Goal: Download file/media

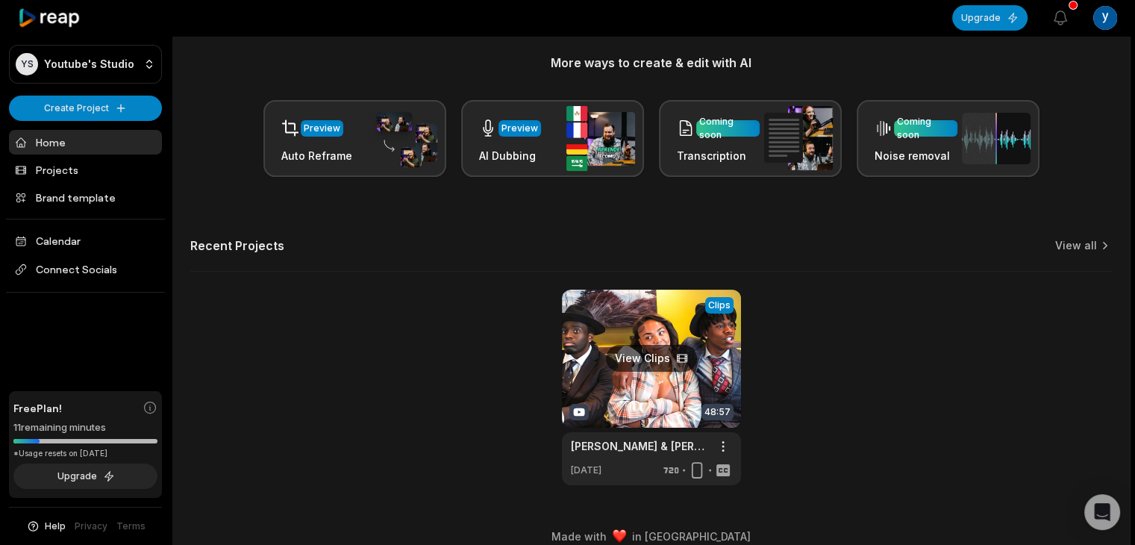
scroll to position [200, 0]
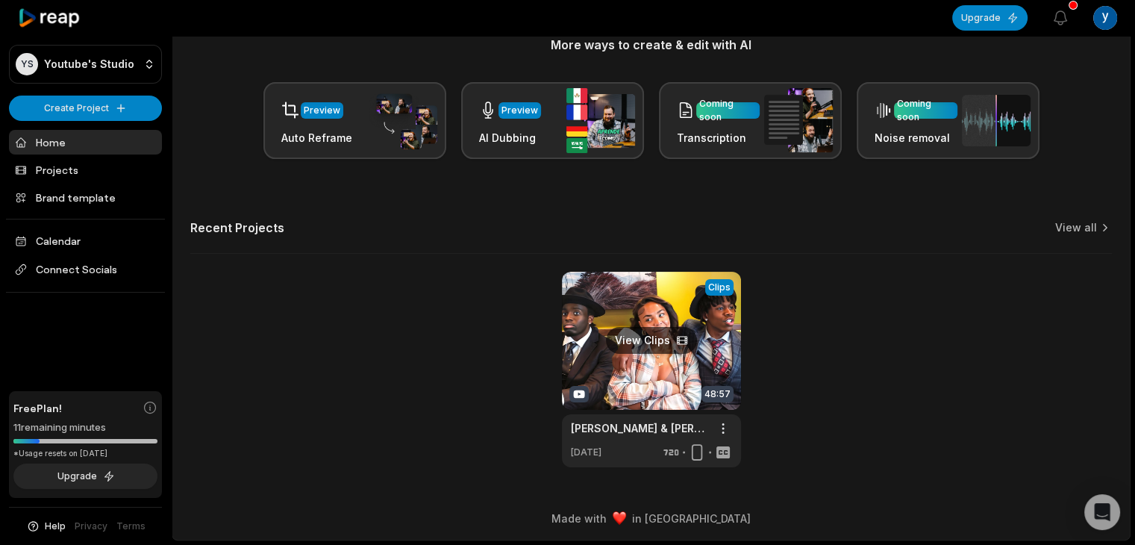
click at [639, 386] on link at bounding box center [651, 369] width 179 height 195
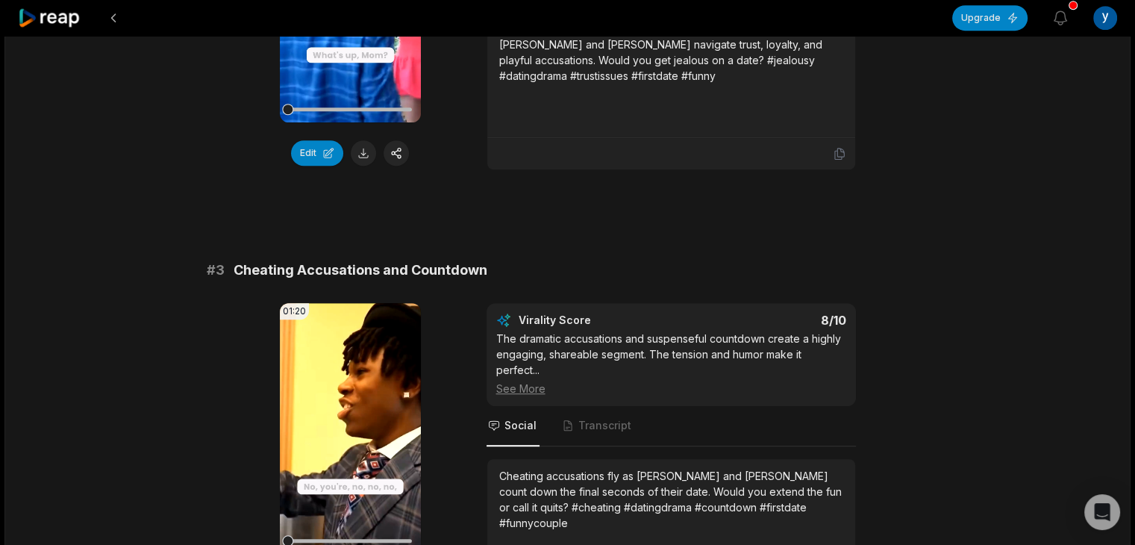
scroll to position [894, 0]
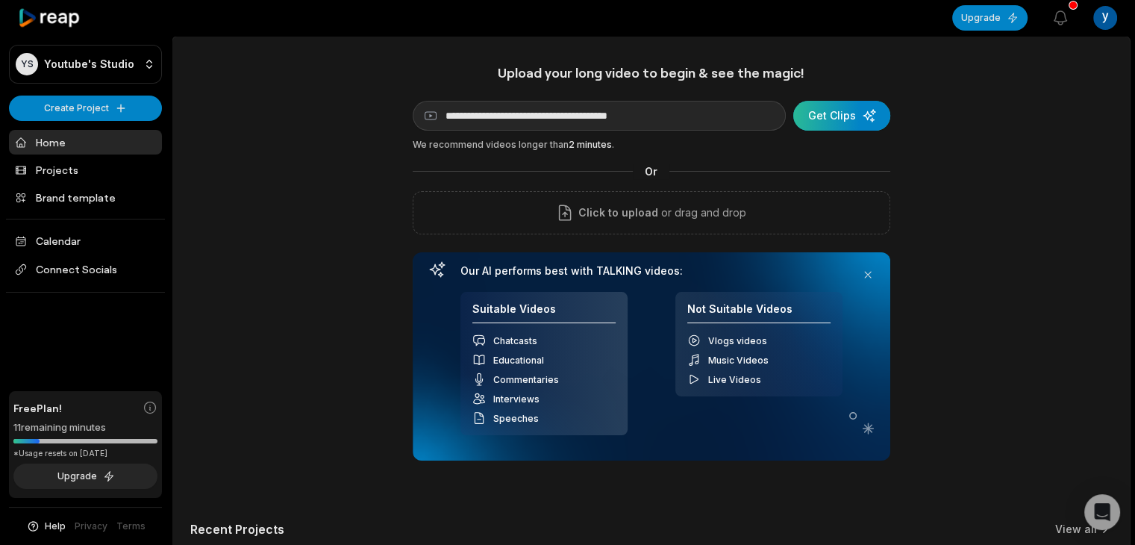
type input "**********"
click at [831, 113] on div "submit" at bounding box center [841, 116] width 97 height 30
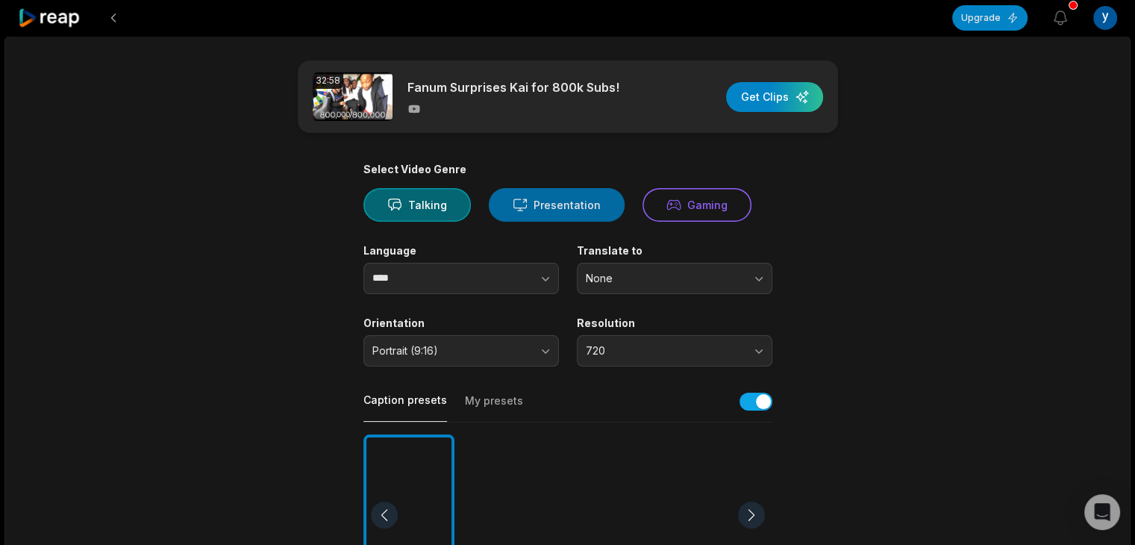
click at [554, 204] on button "Presentation" at bounding box center [557, 205] width 136 height 34
click at [668, 198] on icon at bounding box center [673, 205] width 15 height 16
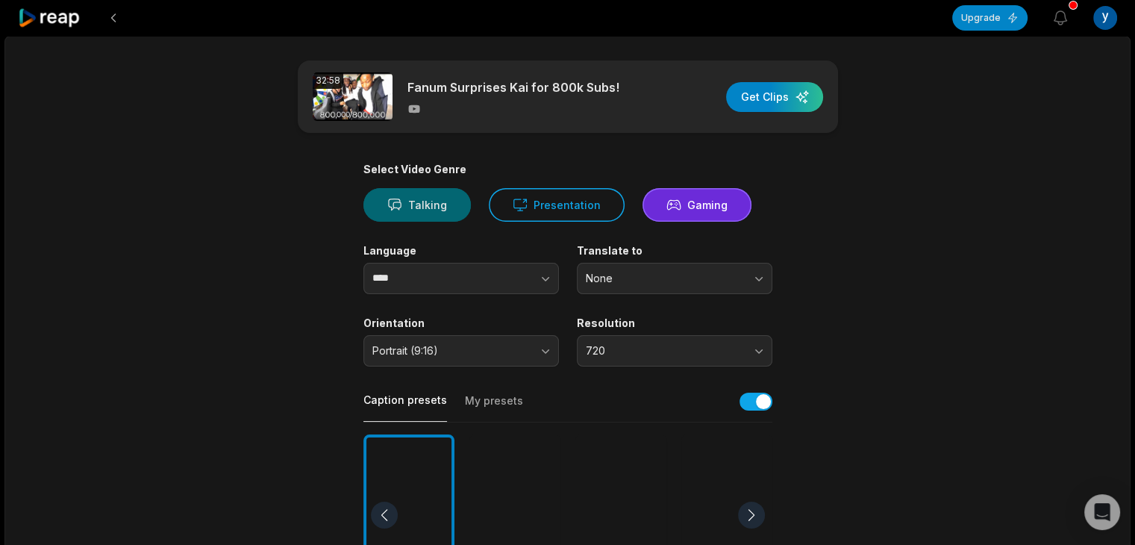
click at [442, 201] on button "Talking" at bounding box center [416, 205] width 107 height 34
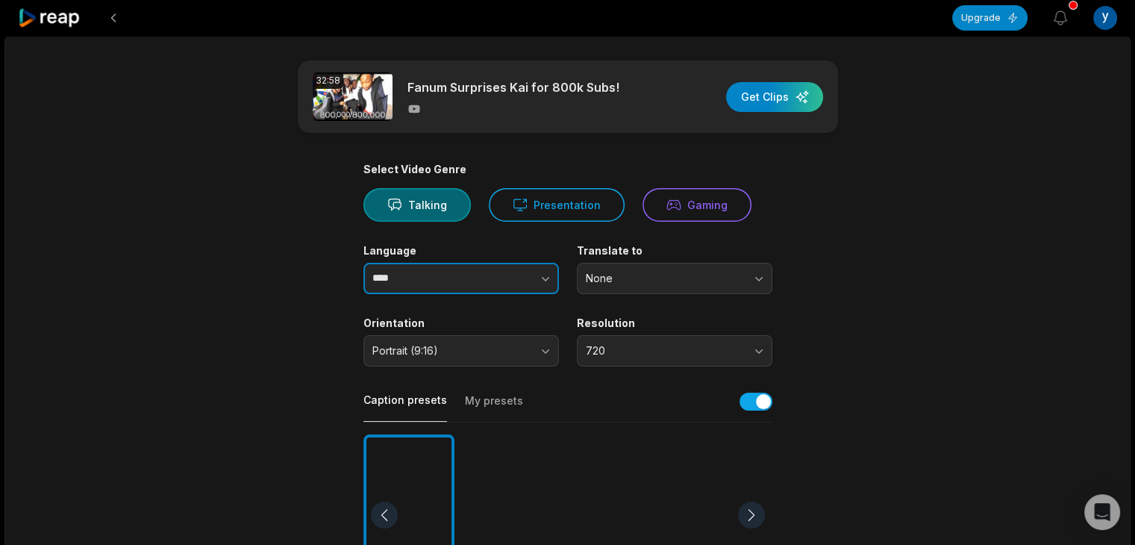
click at [513, 272] on button "button" at bounding box center [515, 278] width 85 height 31
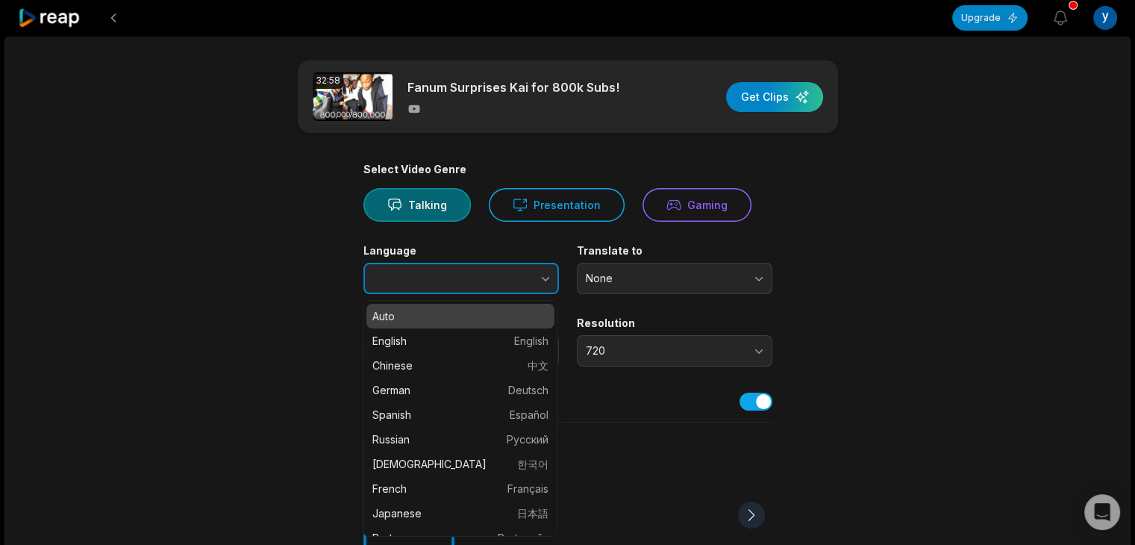
type input "****"
click at [528, 275] on button "button" at bounding box center [515, 278] width 85 height 31
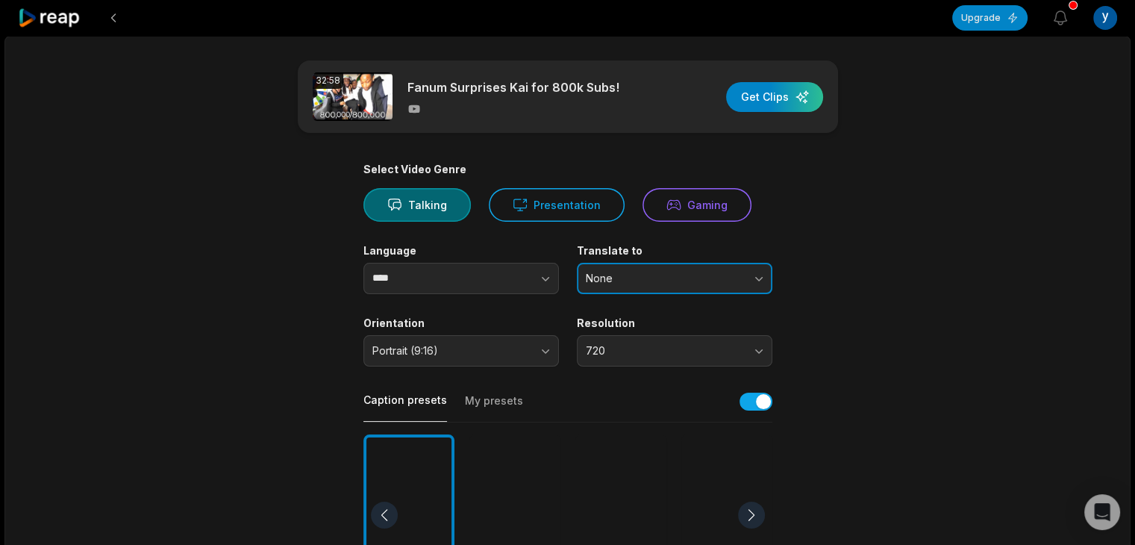
click at [653, 280] on span "None" at bounding box center [664, 278] width 157 height 13
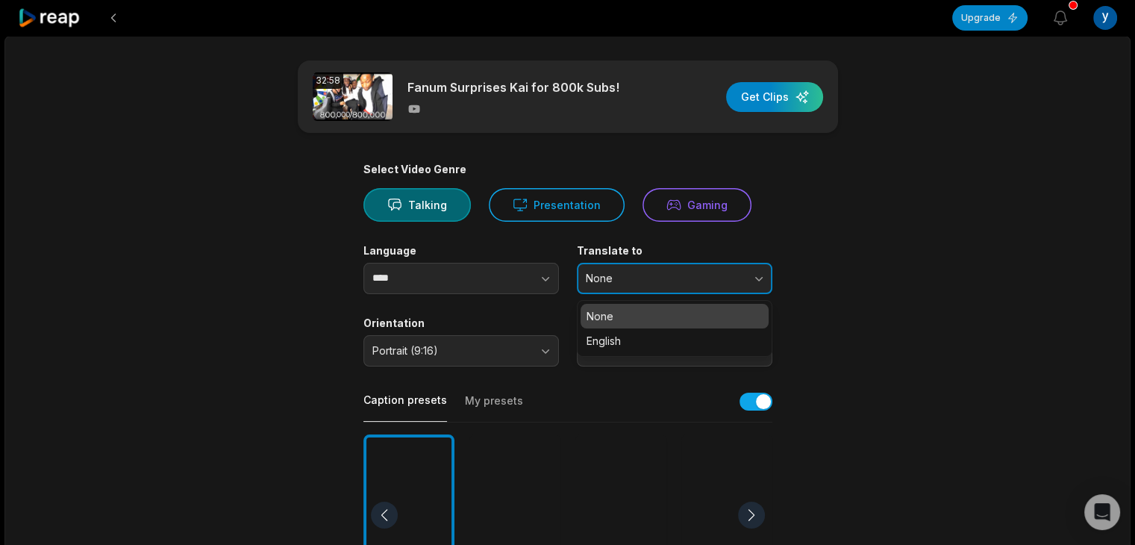
click at [653, 280] on span "None" at bounding box center [664, 278] width 157 height 13
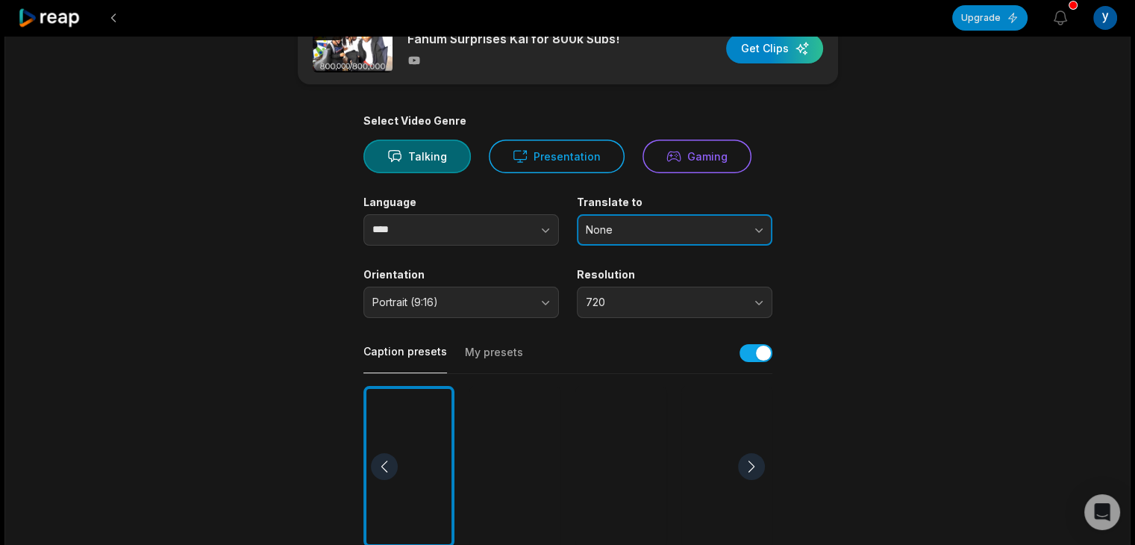
scroll to position [75, 0]
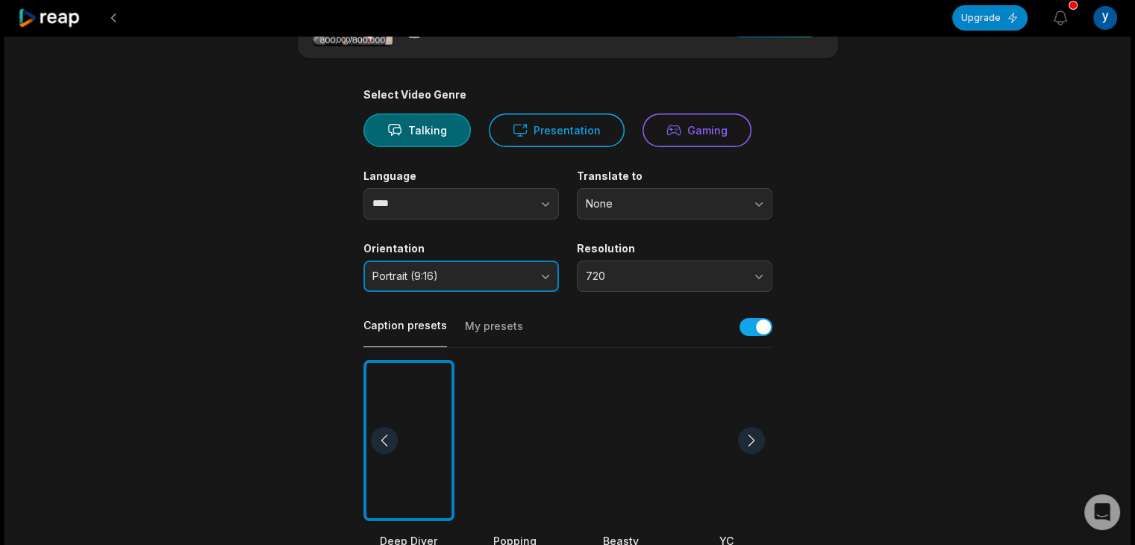
click at [546, 275] on button "Portrait (9:16)" at bounding box center [460, 275] width 195 height 31
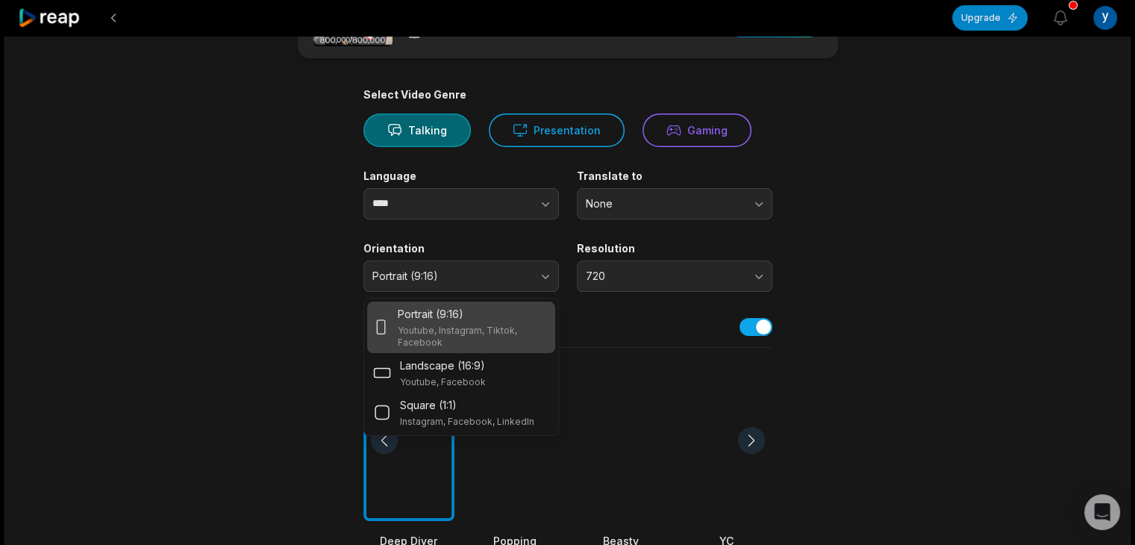
click at [888, 248] on main "32:58 Fanum Surprises Kai for 800k Subs! Get Clips Select Video Genre Talking P…" at bounding box center [568, 439] width 722 height 907
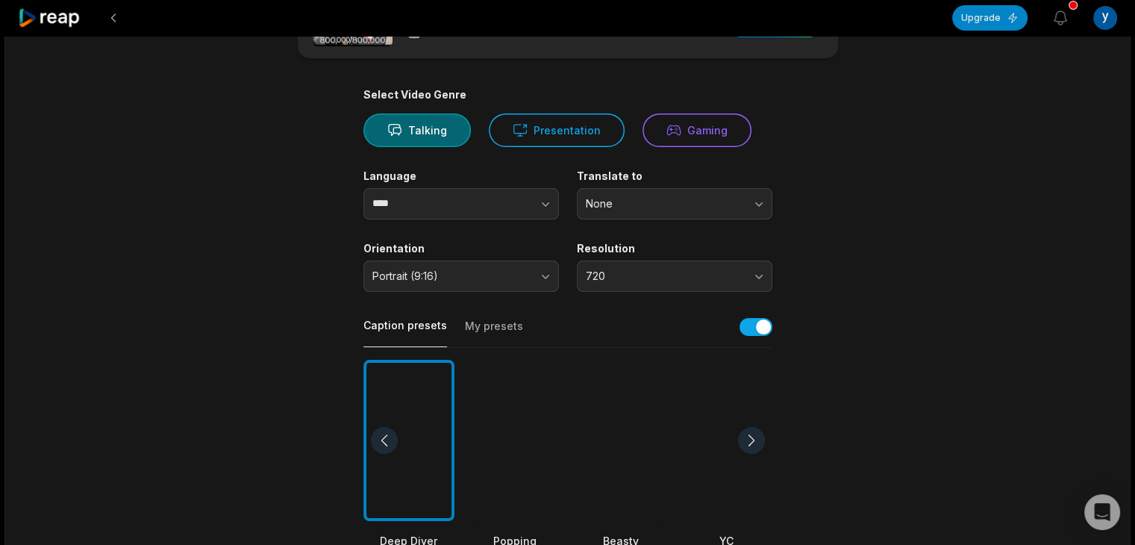
drag, startPoint x: 722, startPoint y: 257, endPoint x: 727, endPoint y: 267, distance: 11.0
click at [722, 260] on div "Resolution 720" at bounding box center [674, 267] width 195 height 50
click at [727, 267] on button "720" at bounding box center [674, 275] width 195 height 31
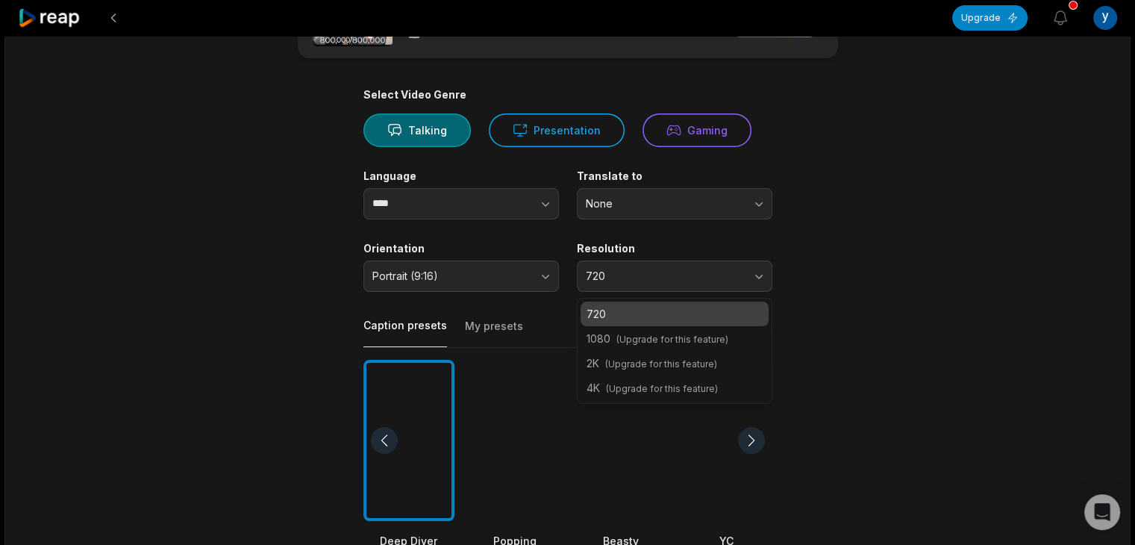
drag, startPoint x: 827, startPoint y: 344, endPoint x: 851, endPoint y: 342, distance: 24.0
click at [835, 344] on main "32:58 Fanum Surprises Kai for 800k Subs! Get Clips Select Video Genre Talking P…" at bounding box center [568, 439] width 722 height 907
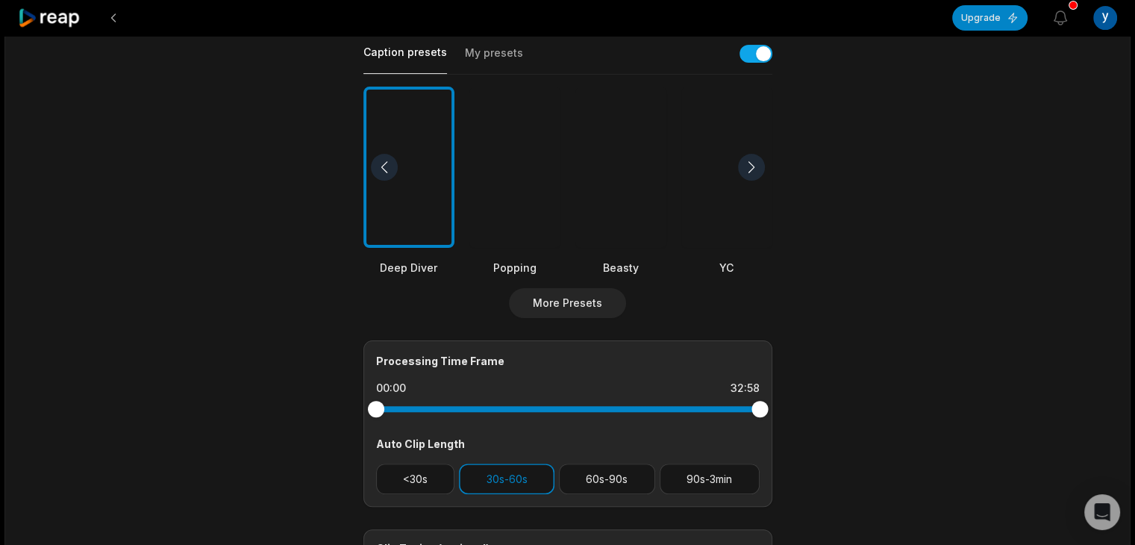
scroll to position [373, 0]
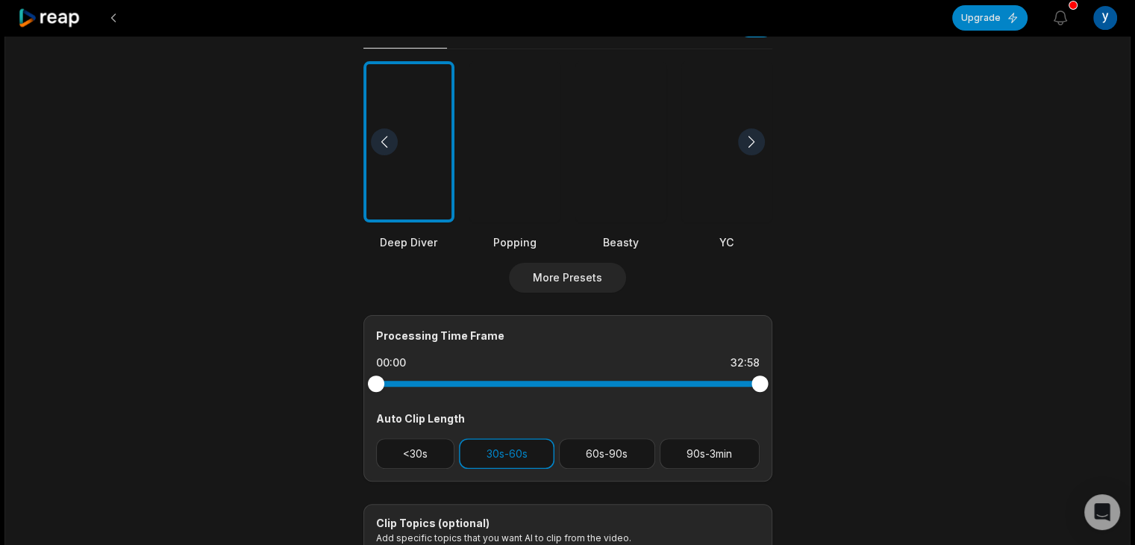
drag, startPoint x: 379, startPoint y: 369, endPoint x: 271, endPoint y: 407, distance: 114.7
click at [271, 407] on main "32:58 Fanum Surprises Kai for 800k Subs! Get Clips Select Video Genre Talking P…" at bounding box center [568, 140] width 722 height 907
click at [639, 455] on button "60s-90s" at bounding box center [607, 453] width 96 height 31
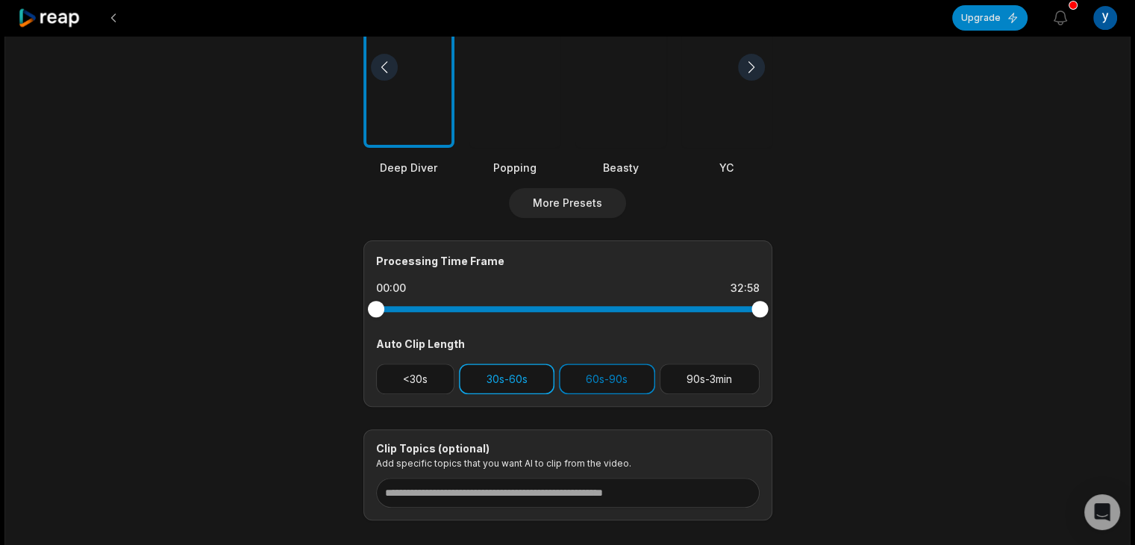
click at [525, 382] on button "30s-60s" at bounding box center [506, 378] width 95 height 31
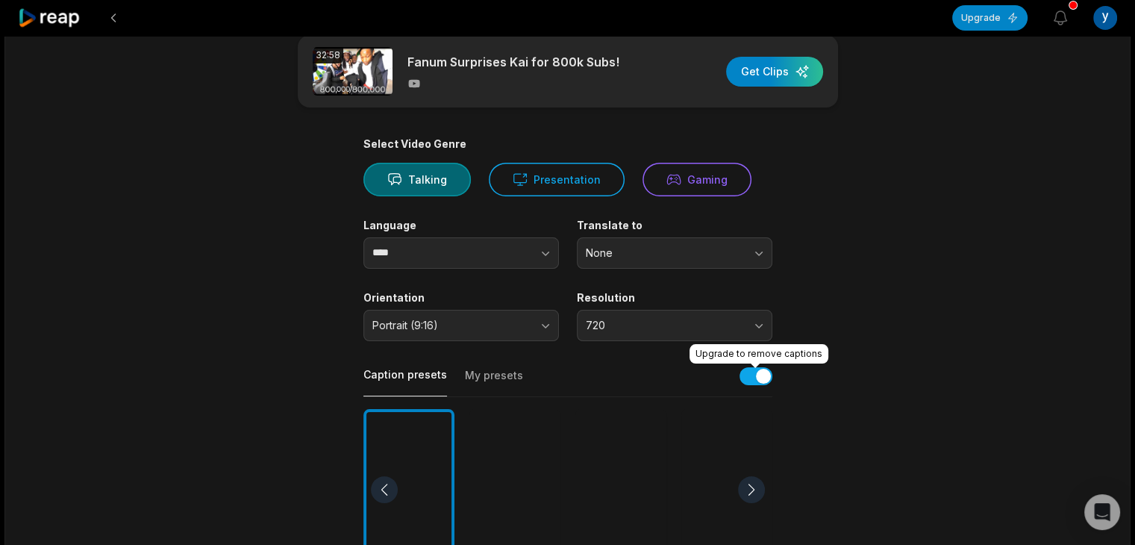
scroll to position [0, 0]
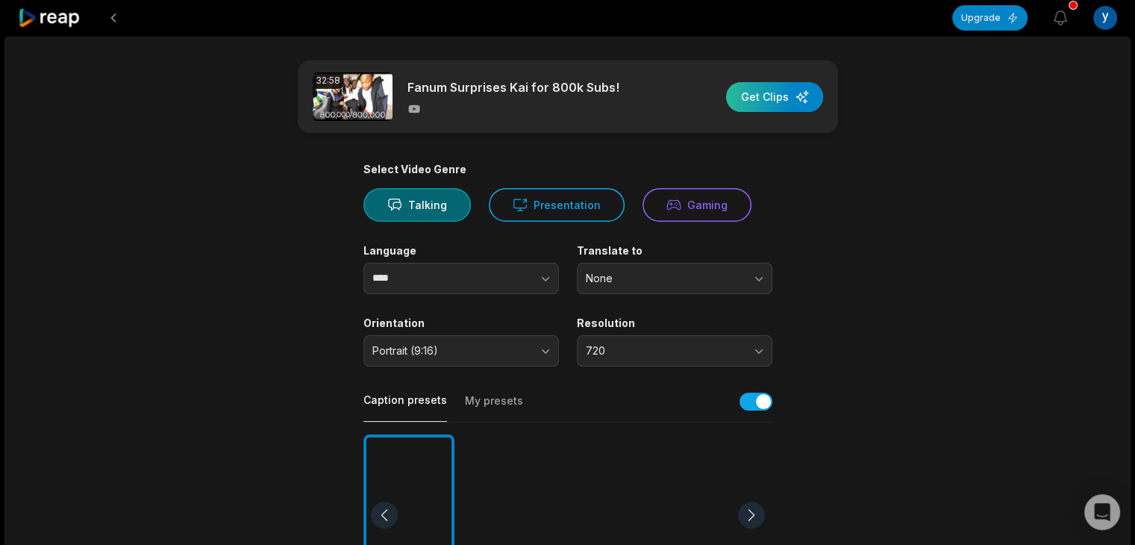
click at [796, 96] on div "button" at bounding box center [774, 97] width 97 height 30
click at [773, 102] on div "button" at bounding box center [774, 97] width 97 height 30
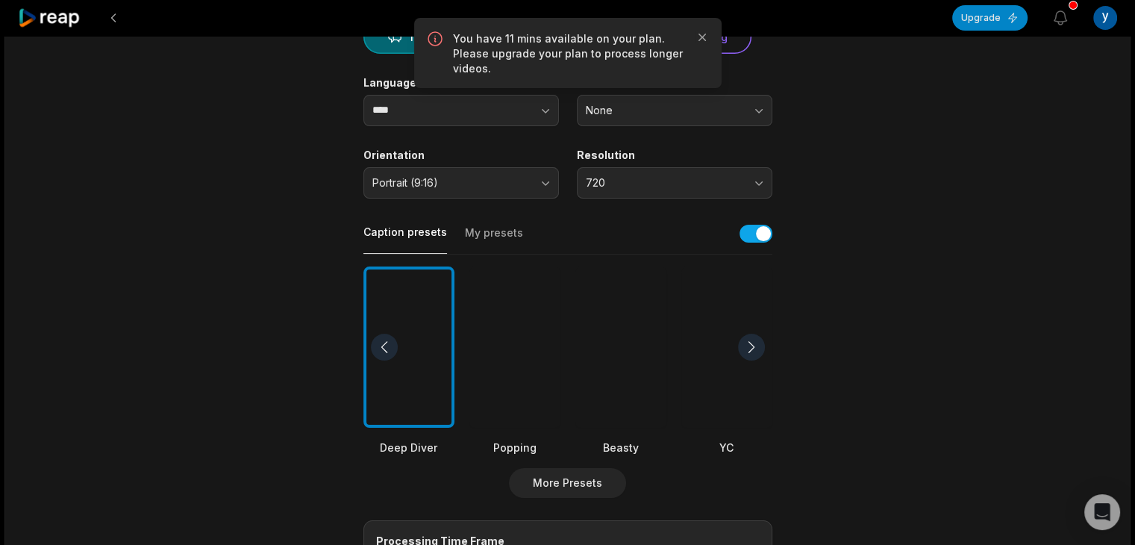
scroll to position [224, 0]
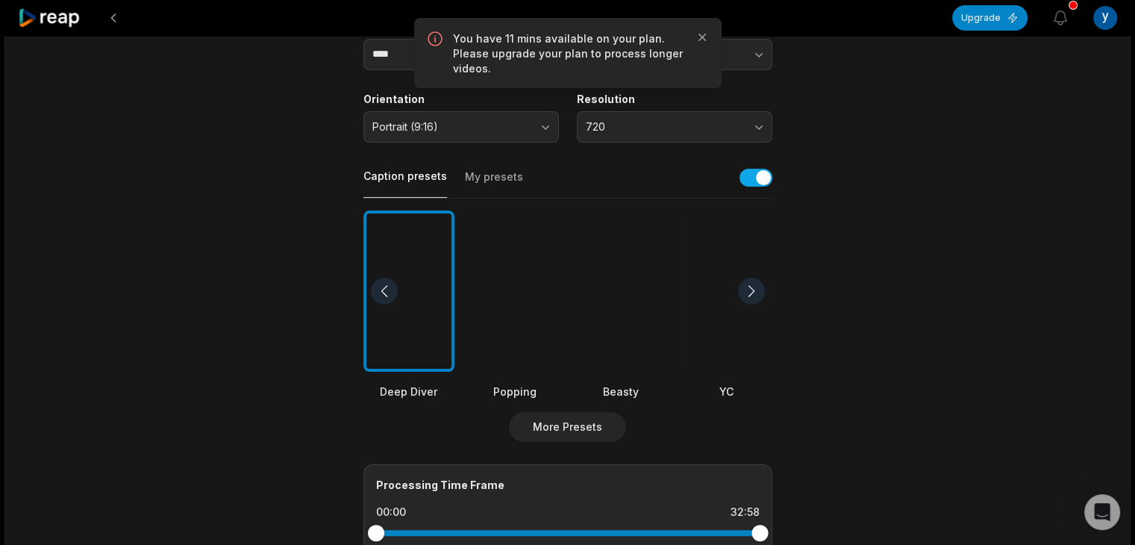
click at [616, 302] on div at bounding box center [620, 291] width 91 height 162
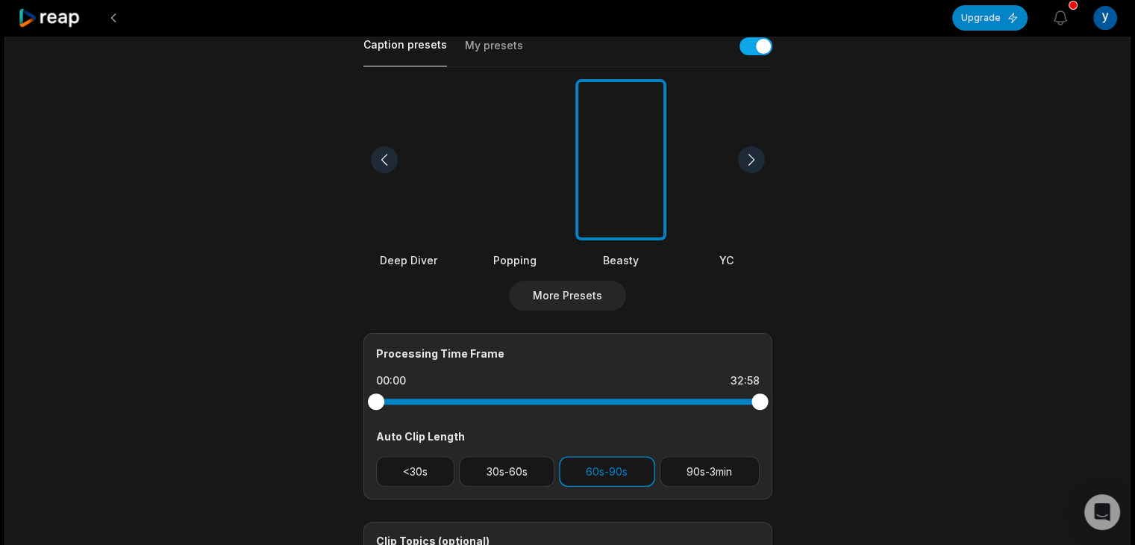
scroll to position [373, 0]
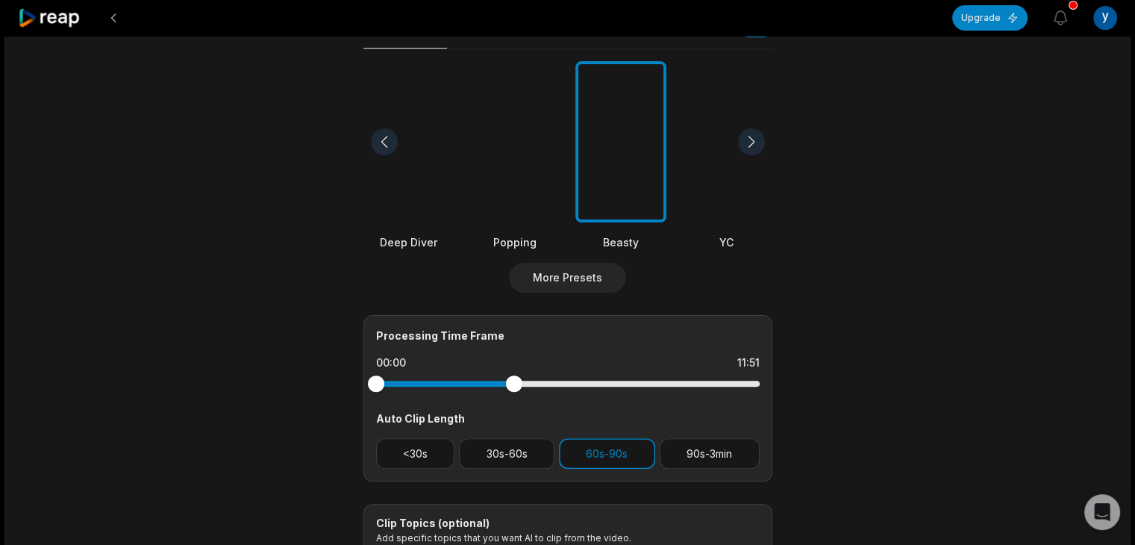
drag, startPoint x: 758, startPoint y: 380, endPoint x: 514, endPoint y: 401, distance: 244.8
click at [514, 401] on div "Processing Time Frame 00:00 11:51 Auto Clip Length <30s 30s-60s 60s-90s 90s-3min" at bounding box center [567, 398] width 409 height 166
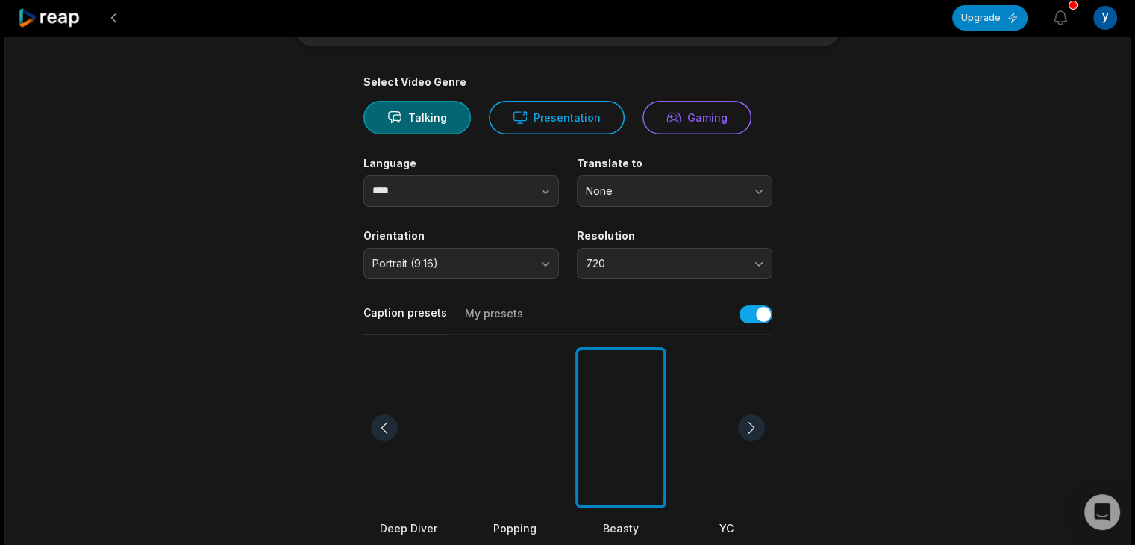
scroll to position [0, 0]
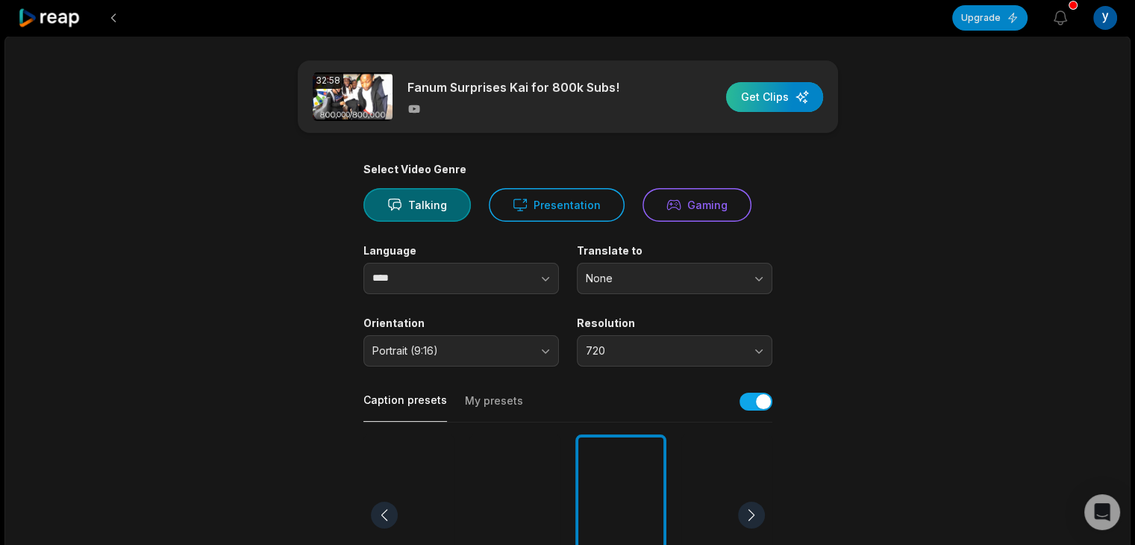
click at [780, 98] on div "button" at bounding box center [774, 97] width 97 height 30
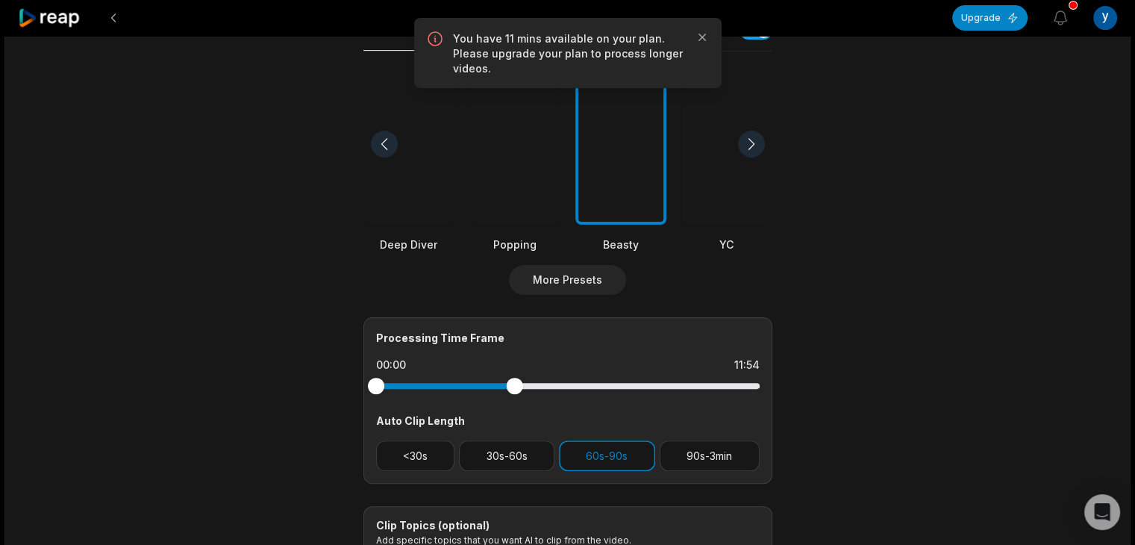
scroll to position [373, 0]
drag, startPoint x: 516, startPoint y: 377, endPoint x: 503, endPoint y: 383, distance: 14.4
click at [503, 383] on div at bounding box center [503, 383] width 16 height 16
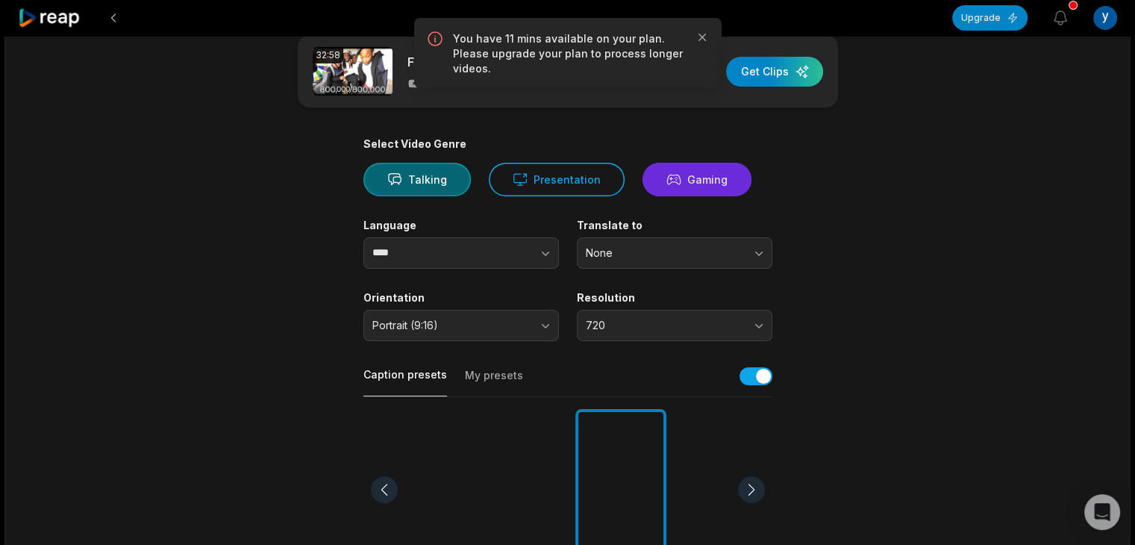
scroll to position [0, 0]
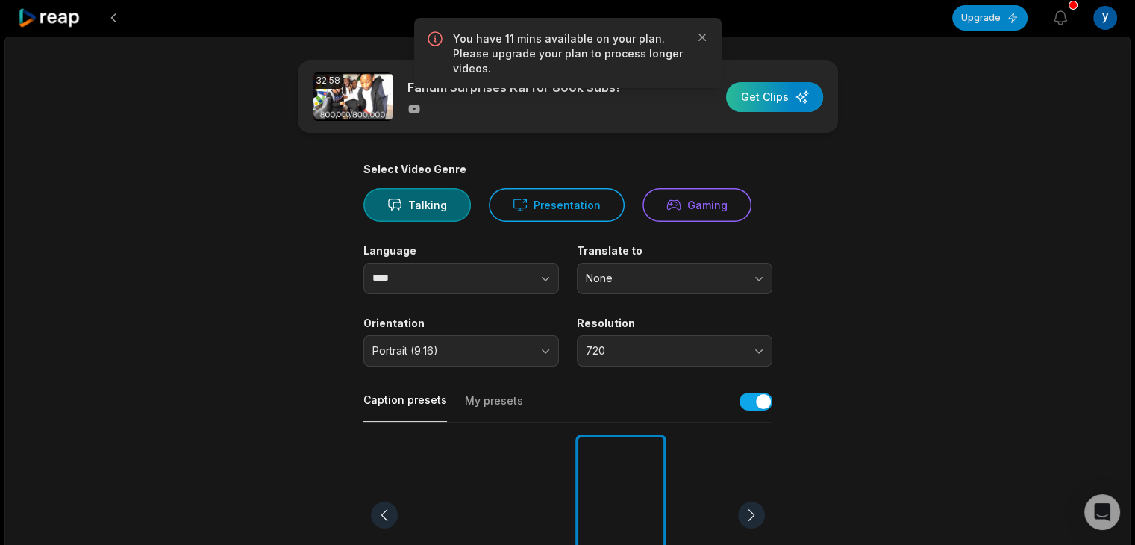
click at [756, 95] on div "button" at bounding box center [774, 97] width 97 height 30
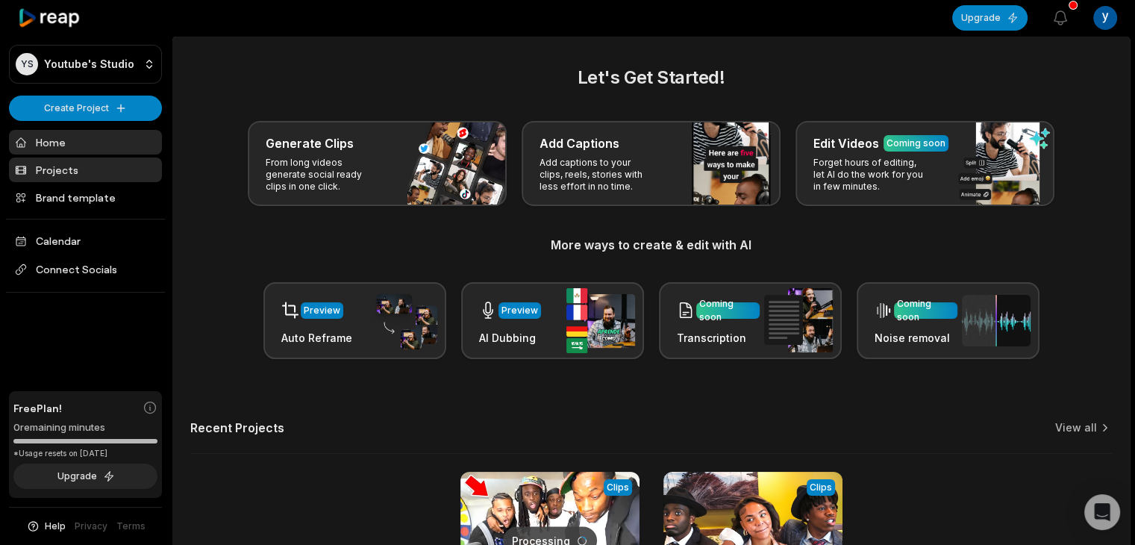
click at [89, 161] on link "Projects" at bounding box center [85, 169] width 153 height 25
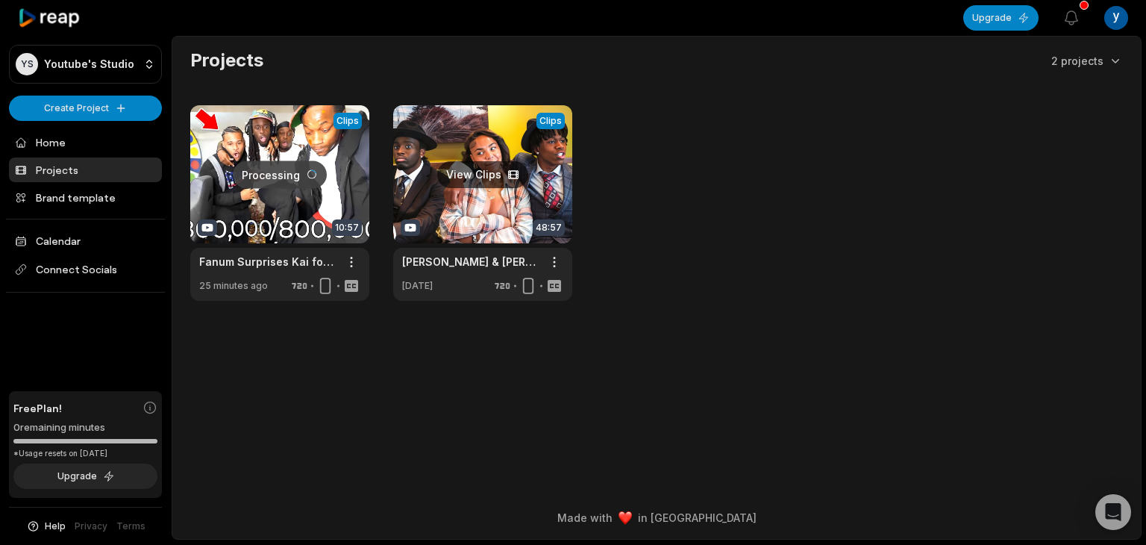
click at [458, 198] on link at bounding box center [482, 202] width 179 height 195
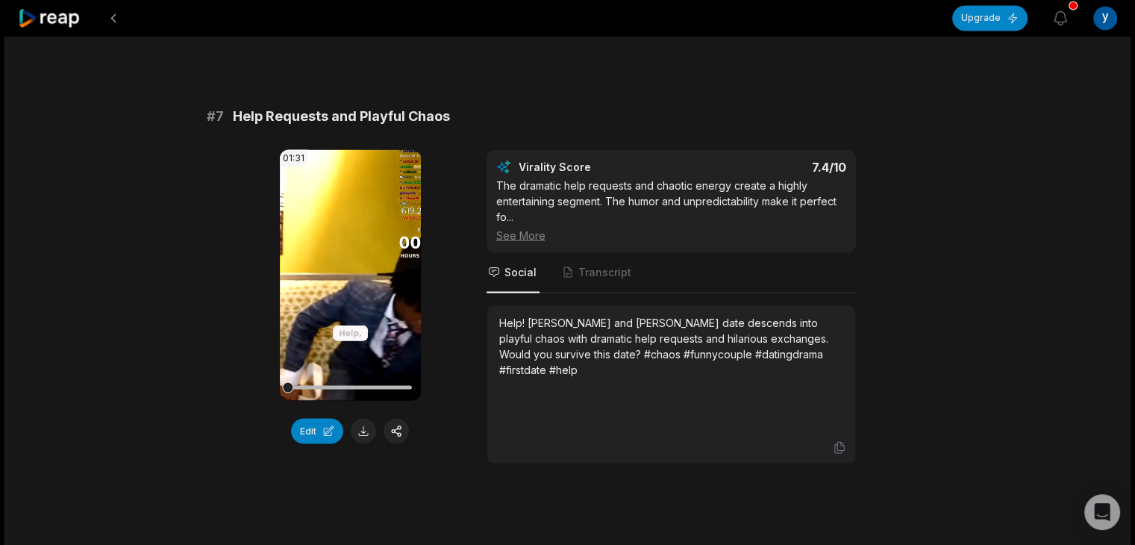
scroll to position [2760, 0]
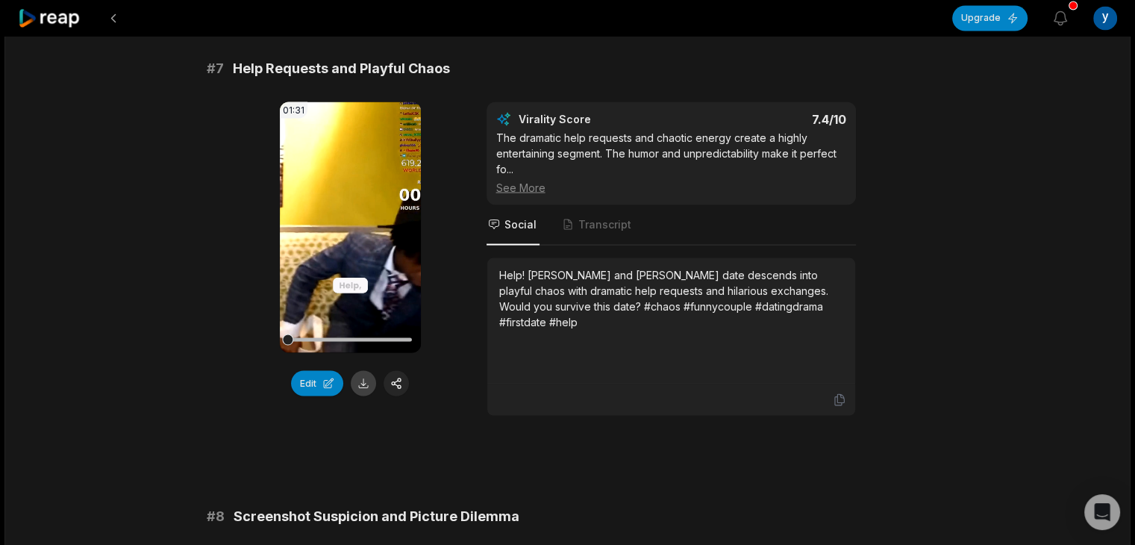
click at [360, 376] on button at bounding box center [363, 382] width 25 height 25
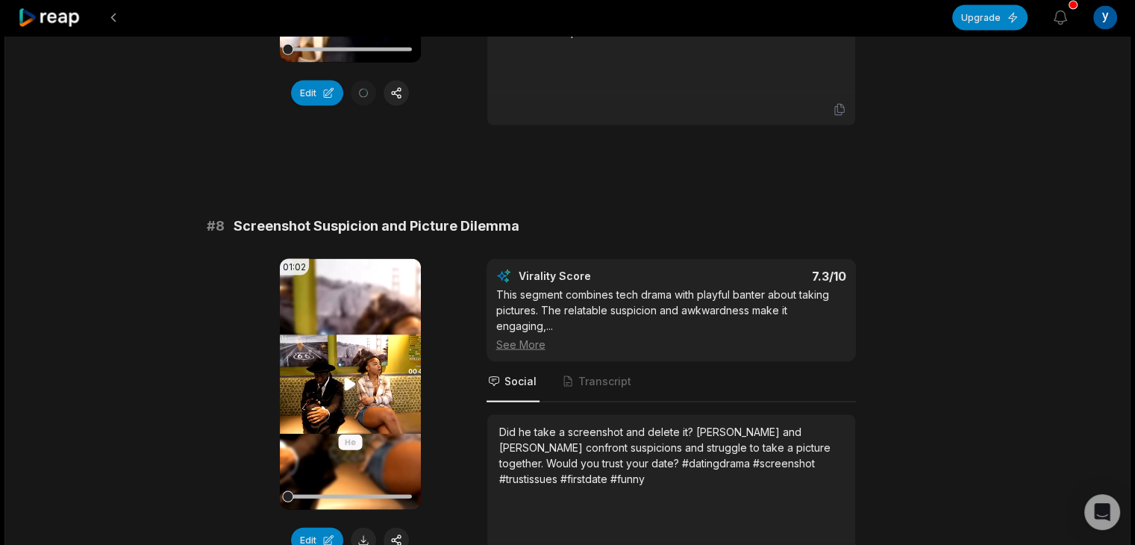
scroll to position [3133, 0]
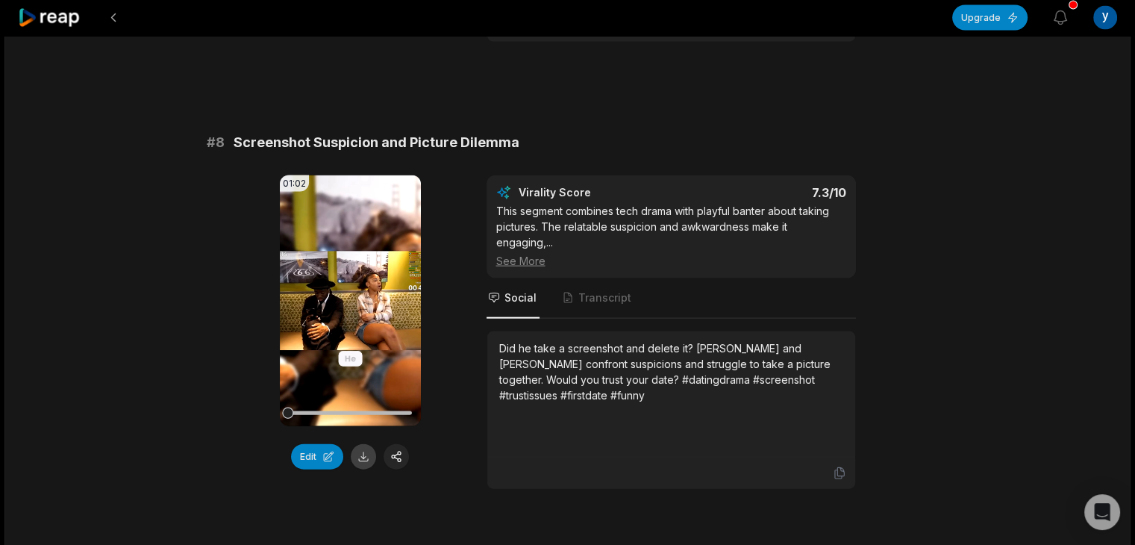
click at [361, 444] on button at bounding box center [363, 456] width 25 height 25
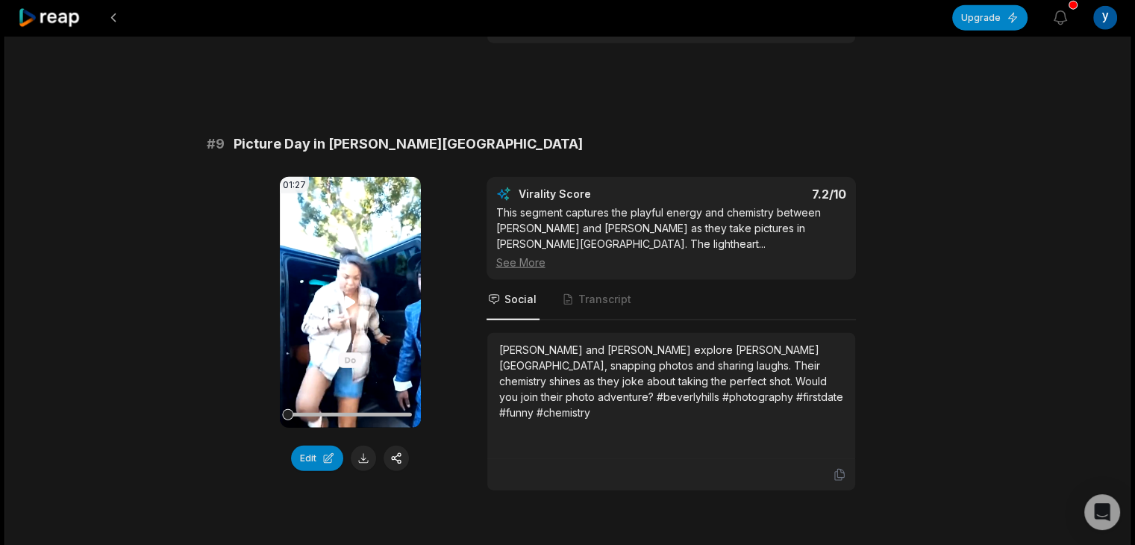
scroll to position [3580, 0]
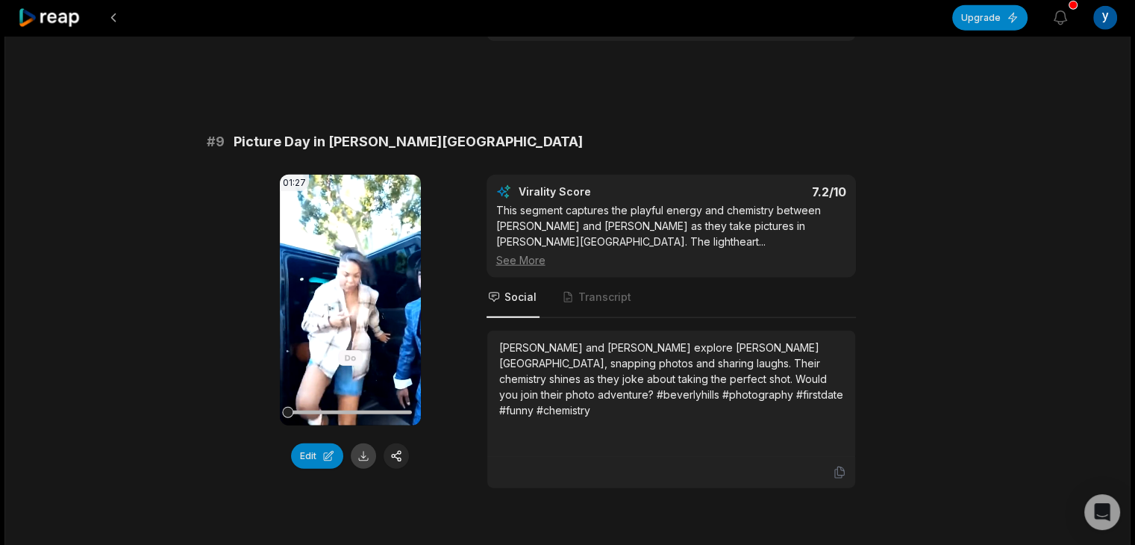
click at [363, 443] on button at bounding box center [363, 455] width 25 height 25
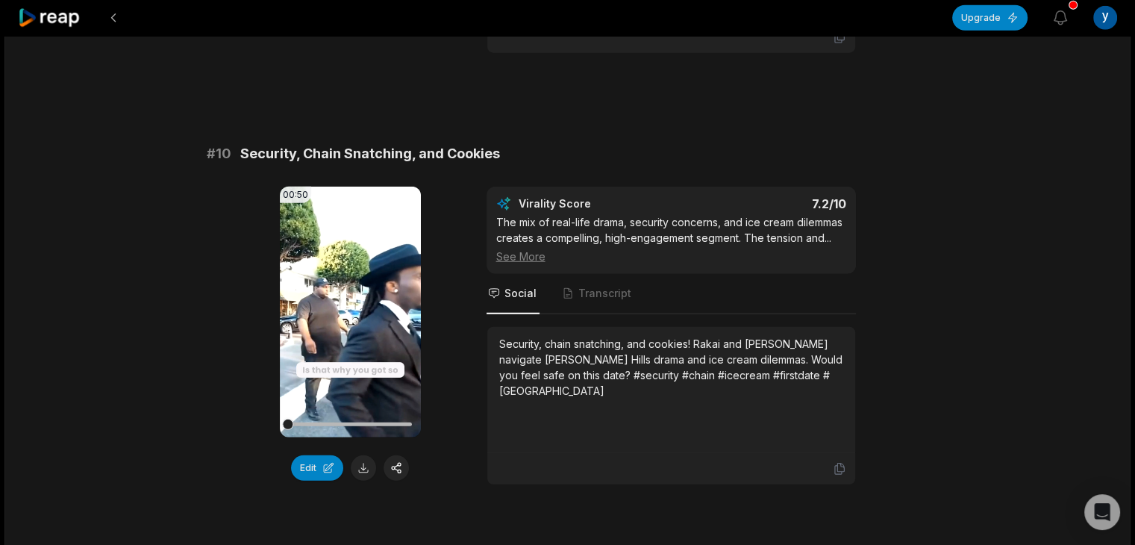
scroll to position [4028, 0]
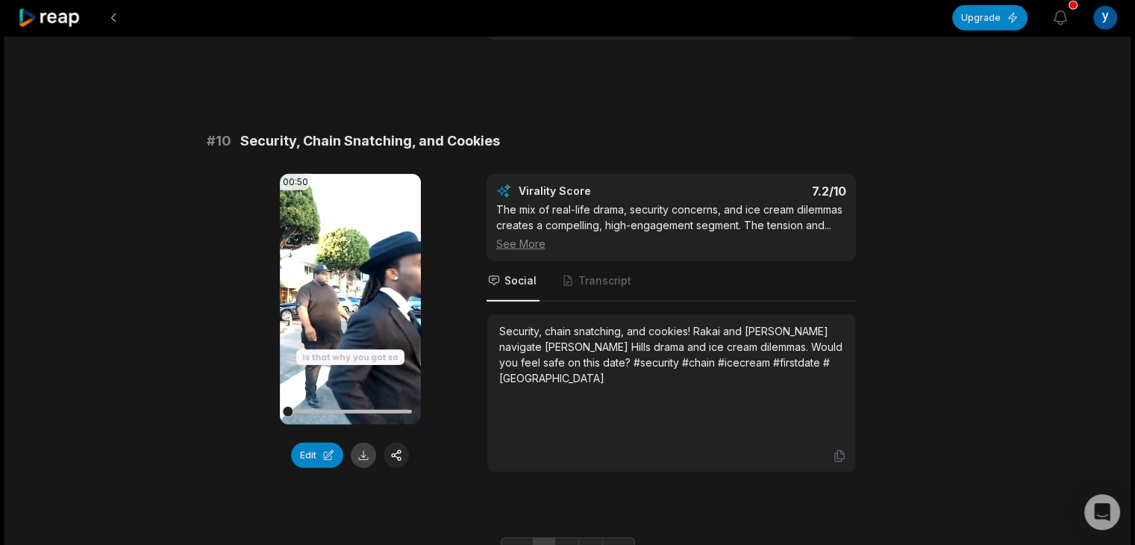
click at [357, 442] on button at bounding box center [363, 454] width 25 height 25
click at [561, 537] on link "2" at bounding box center [566, 549] width 25 height 24
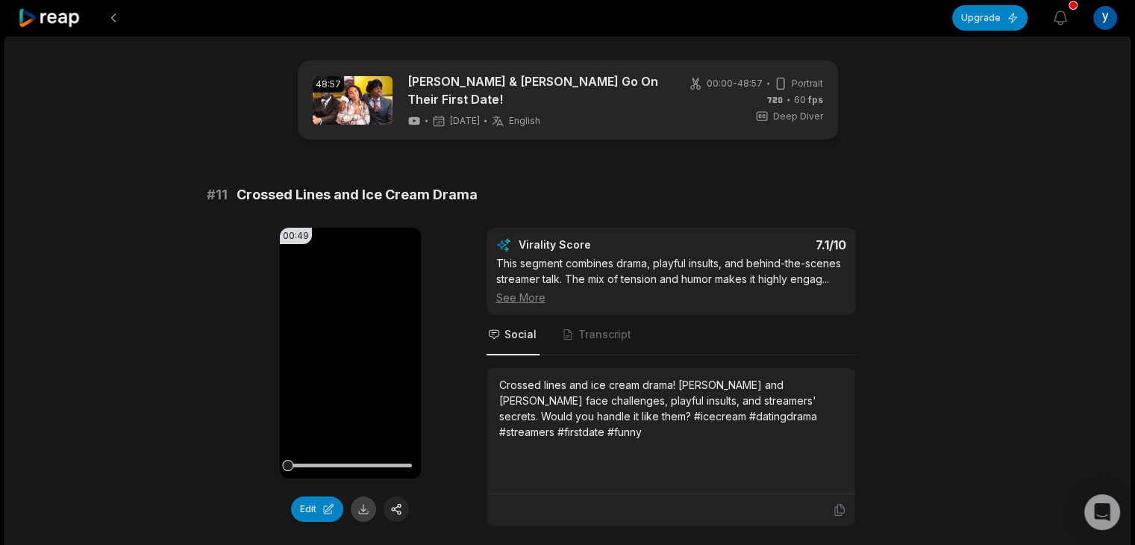
click at [363, 502] on button at bounding box center [363, 508] width 25 height 25
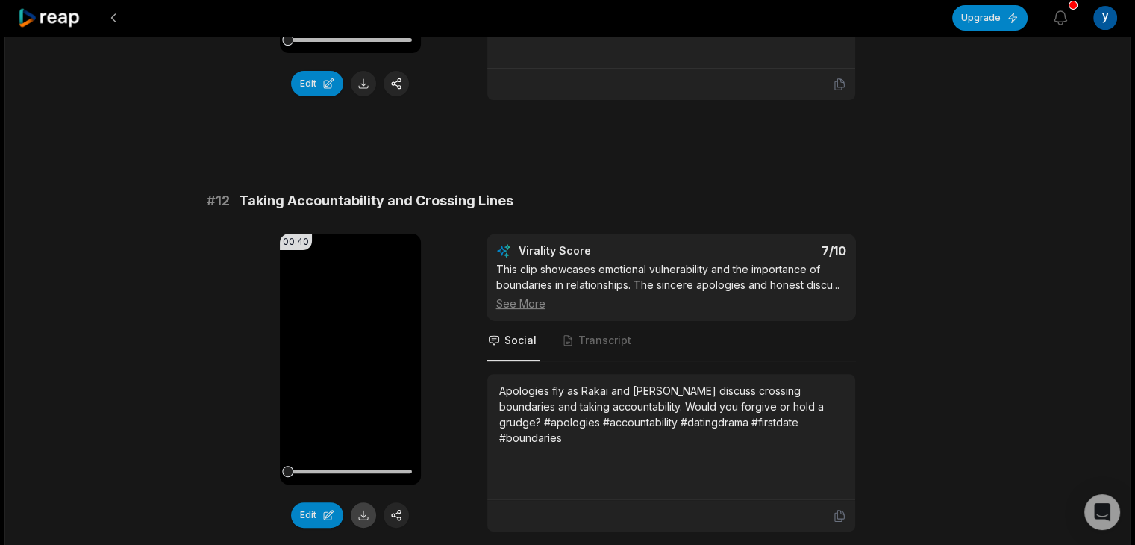
scroll to position [448, 0]
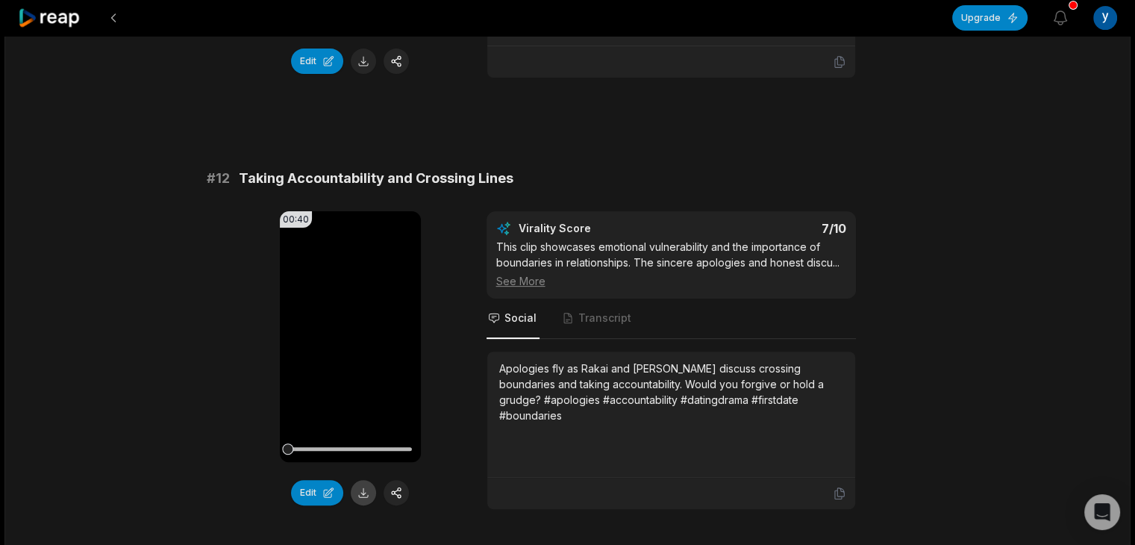
click at [364, 483] on button at bounding box center [363, 492] width 25 height 25
